Goal: Task Accomplishment & Management: Complete application form

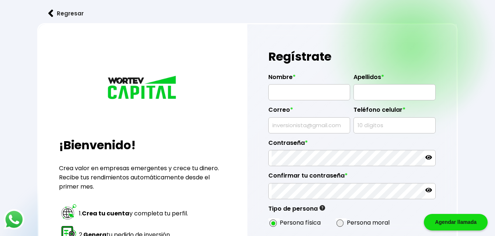
click at [279, 93] on input "text" at bounding box center [308, 92] width 75 height 15
type input "[PERSON_NAME]"
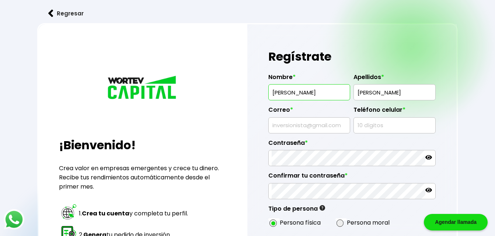
type input "[EMAIL_ADDRESS][DOMAIN_NAME]"
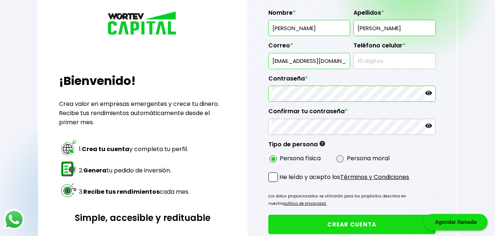
scroll to position [104, 0]
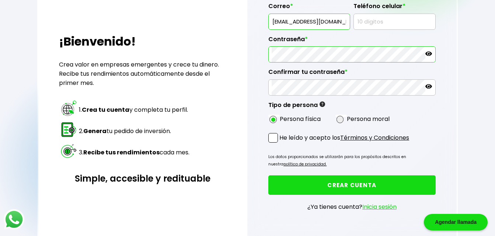
click at [274, 139] on form "Nombre * [PERSON_NAME] * [PERSON_NAME] * [EMAIL_ADDRESS][DOMAIN_NAME] Teléfono …" at bounding box center [351, 94] width 167 height 260
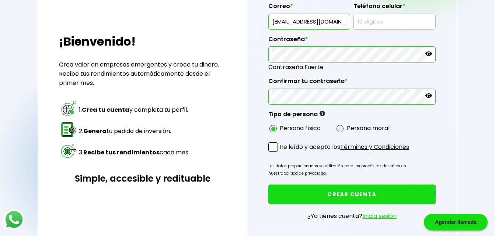
click at [428, 53] on icon at bounding box center [428, 53] width 7 height 7
click at [428, 98] on icon at bounding box center [428, 95] width 7 height 7
click at [274, 146] on span at bounding box center [273, 148] width 10 height 10
click at [281, 153] on input "He leído y acepto los Términos y Condiciones" at bounding box center [281, 153] width 0 height 0
click at [315, 196] on button "CREAR CUENTA" at bounding box center [351, 195] width 167 height 20
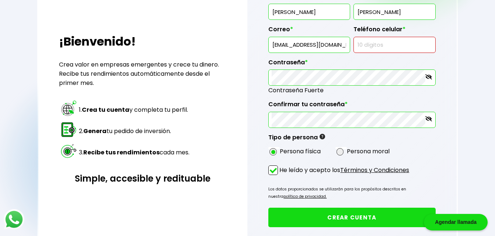
click at [362, 46] on input "text" at bounding box center [394, 44] width 75 height 15
type input "7442437935"
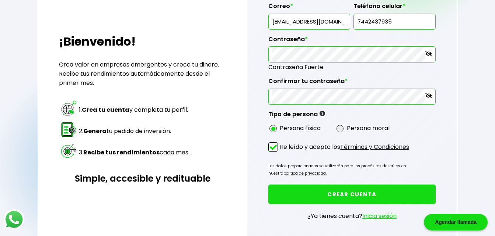
click at [366, 192] on button "CREAR CUENTA" at bounding box center [351, 195] width 167 height 20
